Goal: Find specific page/section

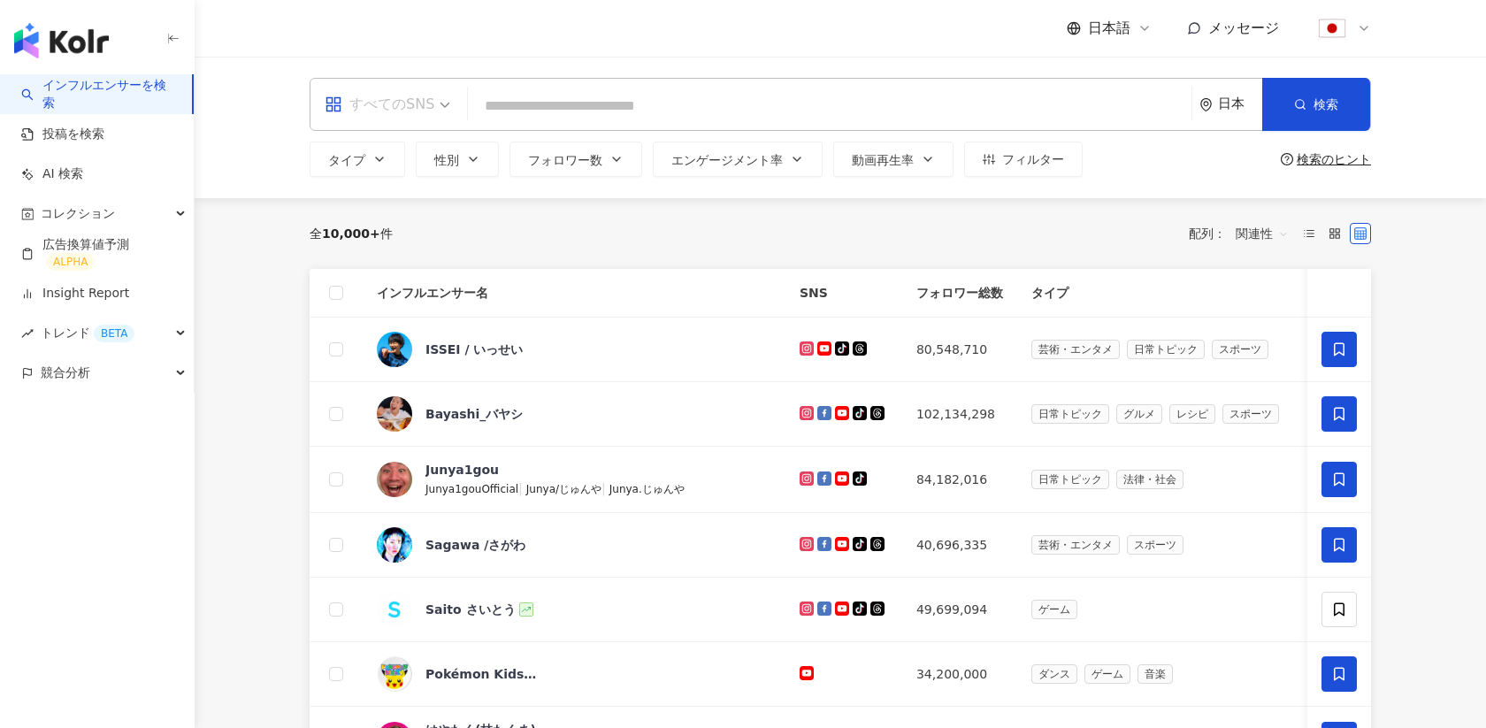
click at [384, 97] on div "すべてのSNS" at bounding box center [380, 104] width 110 height 28
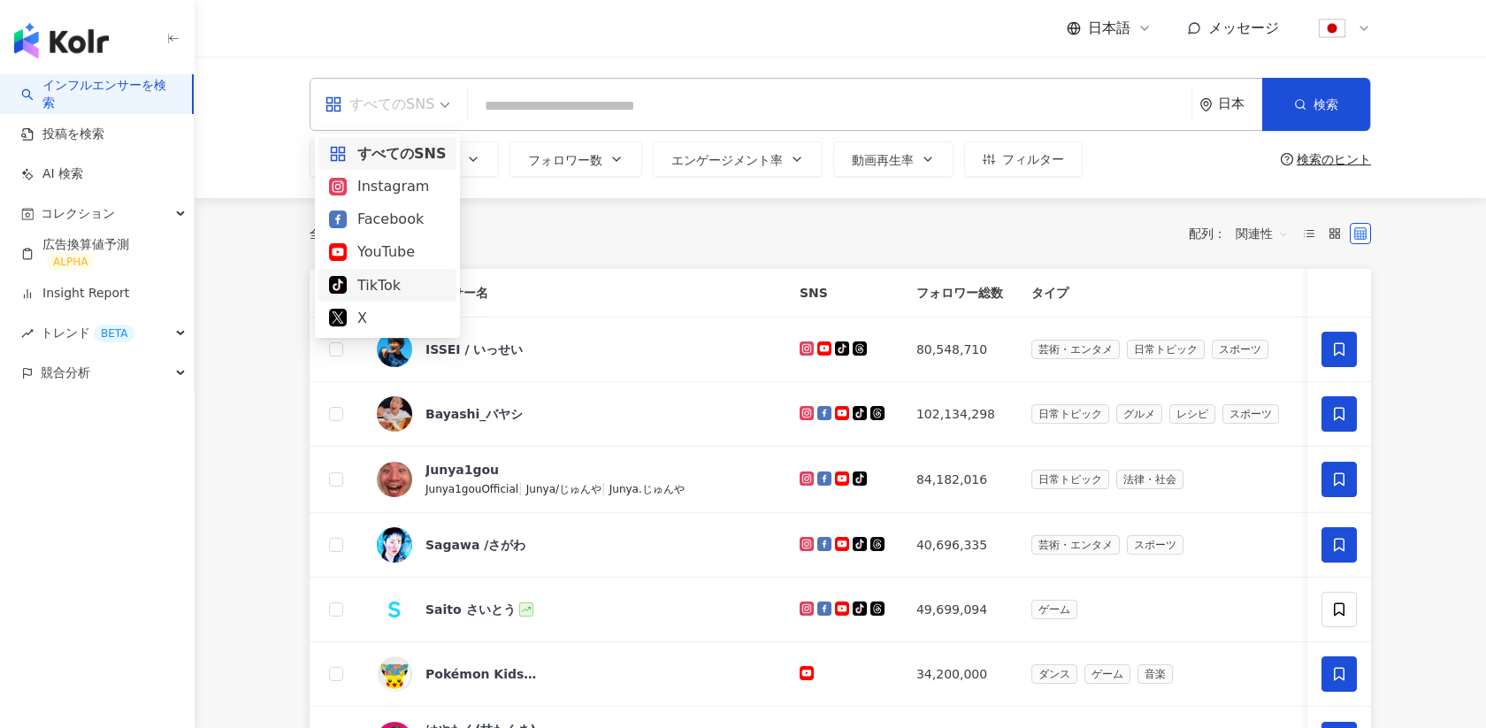
click at [261, 266] on main "すべてのSNS 日本 検索 タイプ 性別 フォロワー数 エンゲージメント率 動画再生率 フィルター 検索のヒント 全 10,000+ 件 配列： 関連性 イン…" at bounding box center [841, 682] width 1292 height 1250
